Goal: Information Seeking & Learning: Learn about a topic

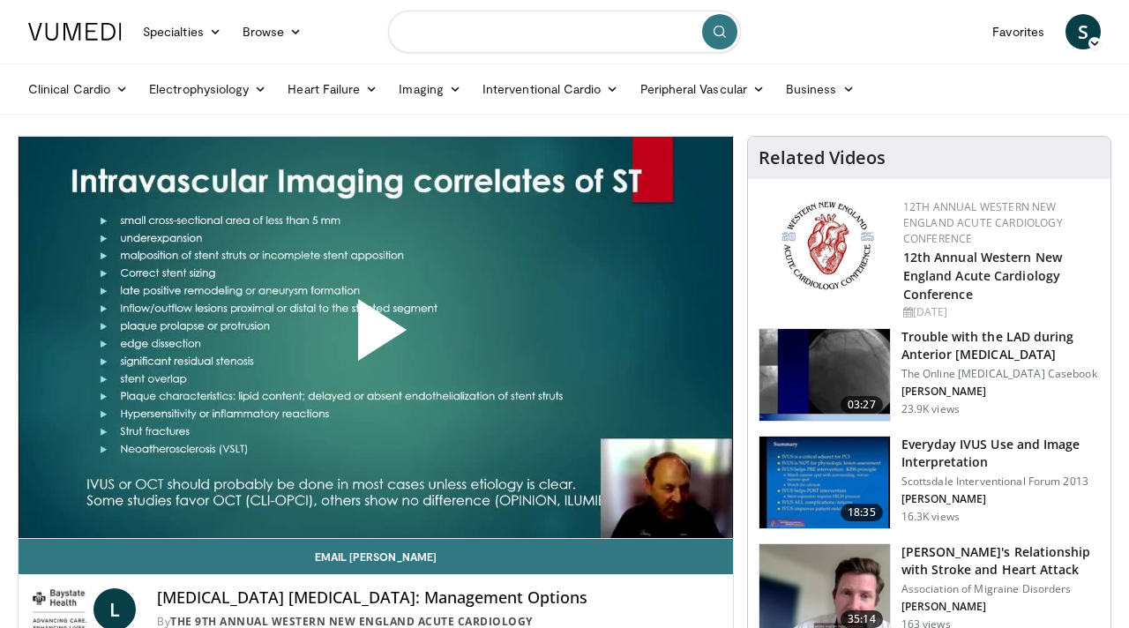
click at [580, 36] on input "Search topics, interventions" at bounding box center [564, 32] width 353 height 42
type input "**********"
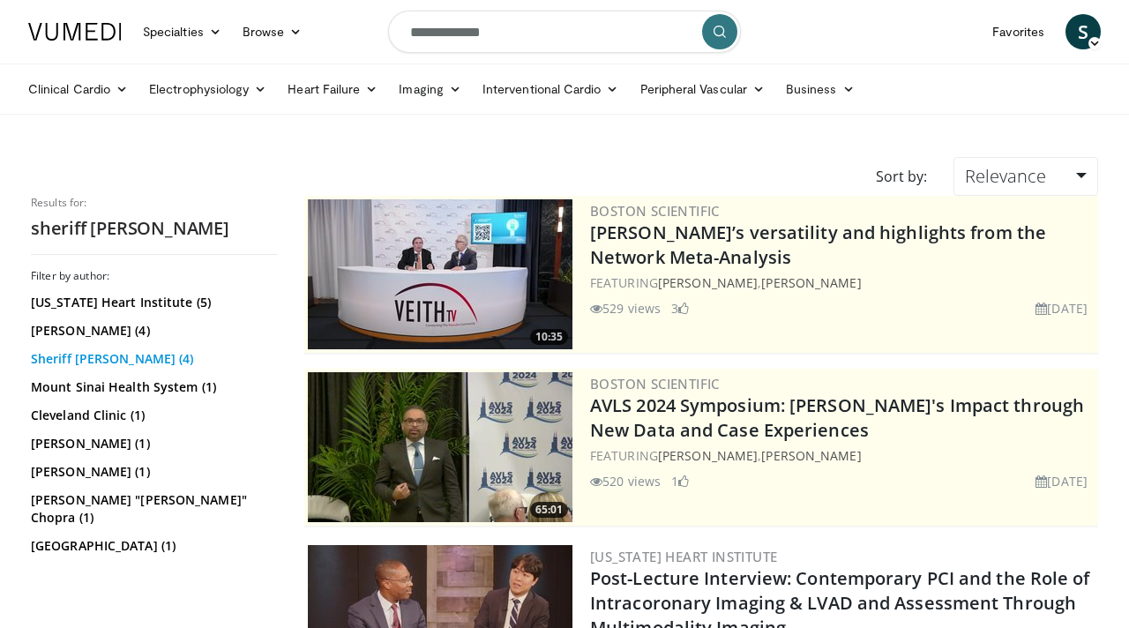
click at [105, 363] on link "Sheriff [PERSON_NAME] (4)" at bounding box center [152, 359] width 243 height 18
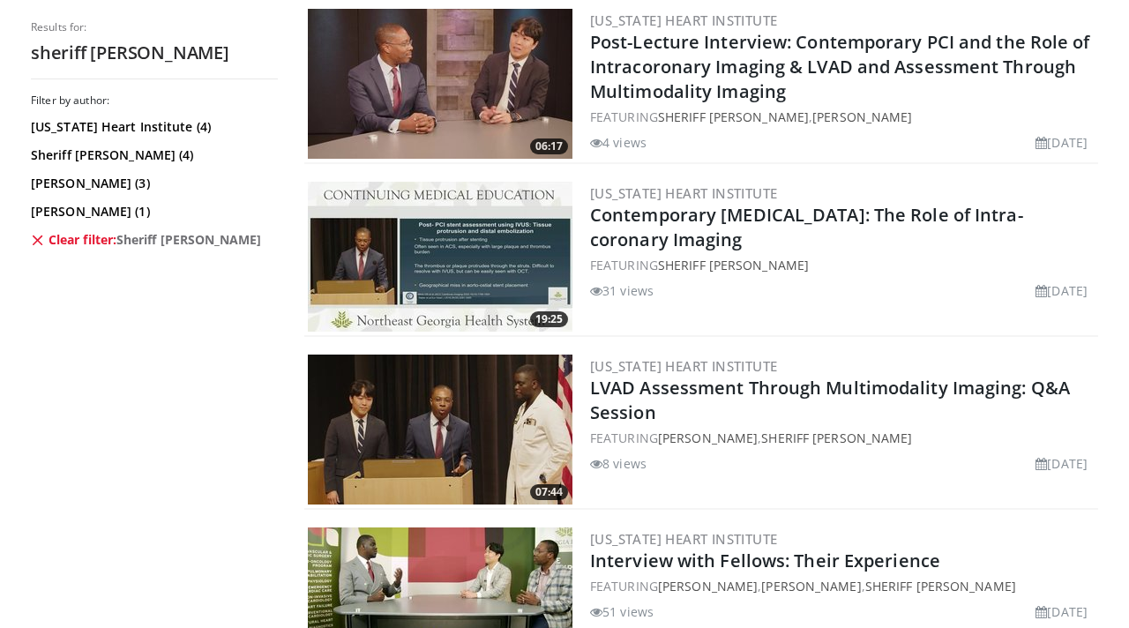
scroll to position [367, 0]
